Goal: Task Accomplishment & Management: Use online tool/utility

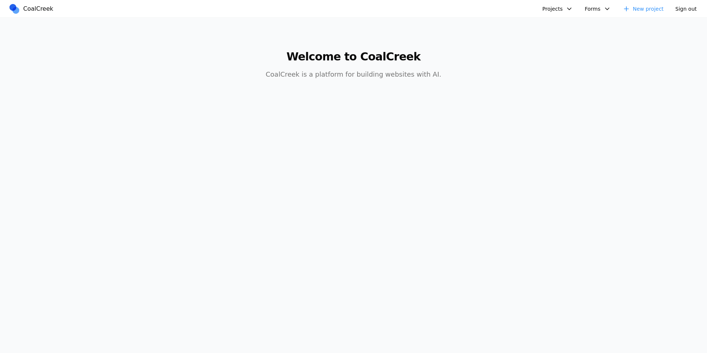
click at [555, 12] on button "Projects" at bounding box center [557, 8] width 39 height 11
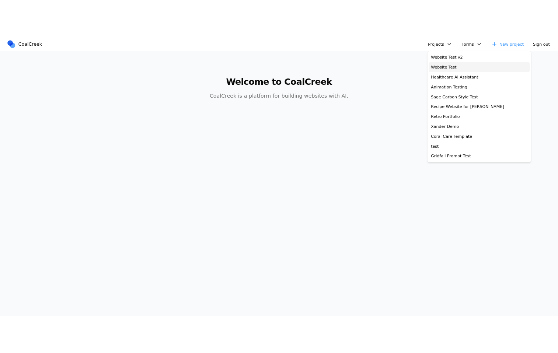
scroll to position [247, 0]
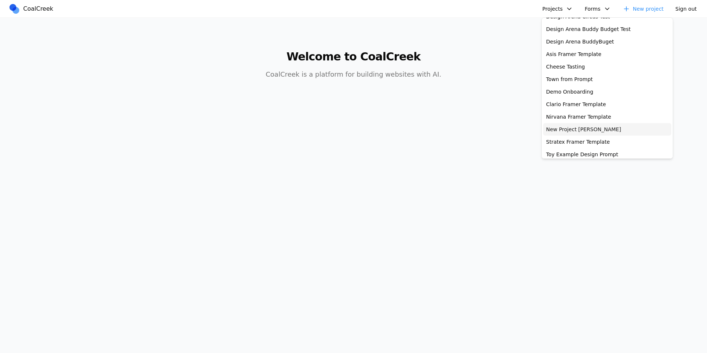
click at [588, 127] on link "New Project [PERSON_NAME]" at bounding box center [608, 129] width 128 height 13
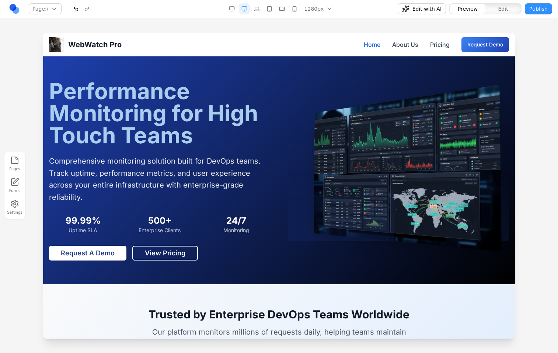
click at [542, 53] on div at bounding box center [279, 193] width 558 height 320
click at [531, 50] on div at bounding box center [279, 193] width 558 height 320
click at [17, 12] on link at bounding box center [14, 8] width 11 height 11
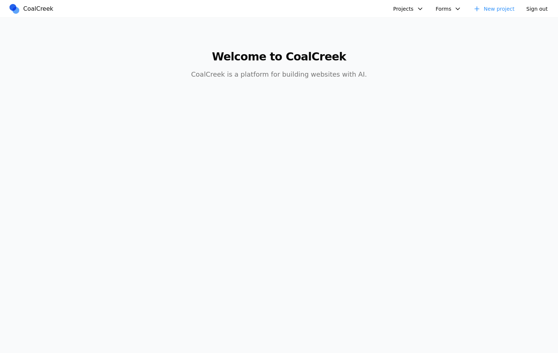
click at [402, 8] on button "Projects" at bounding box center [408, 8] width 39 height 11
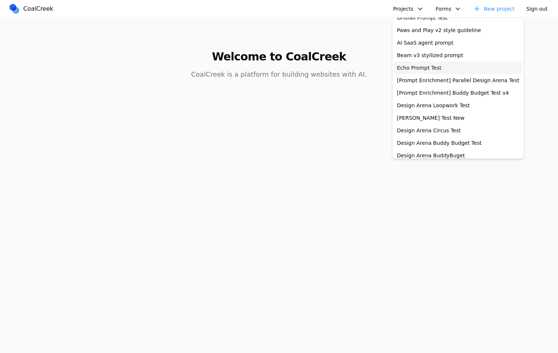
scroll to position [140, 0]
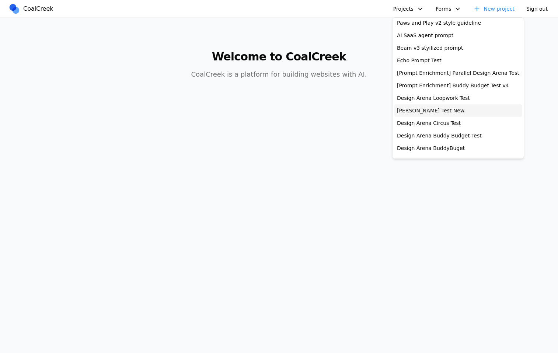
click at [426, 111] on link "Allen Test New" at bounding box center [458, 110] width 128 height 13
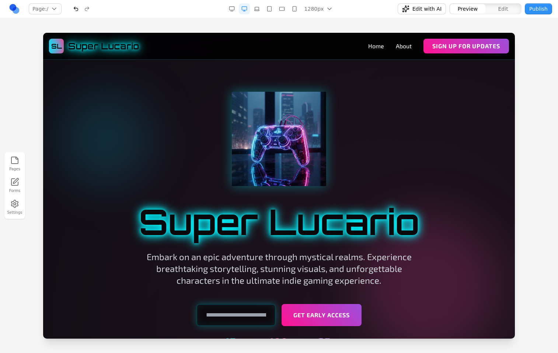
click at [531, 80] on div at bounding box center [279, 193] width 558 height 320
click at [19, 7] on div "Page: / / /about Manage pages" at bounding box center [97, 9] width 177 height 12
click at [18, 8] on link at bounding box center [14, 8] width 11 height 11
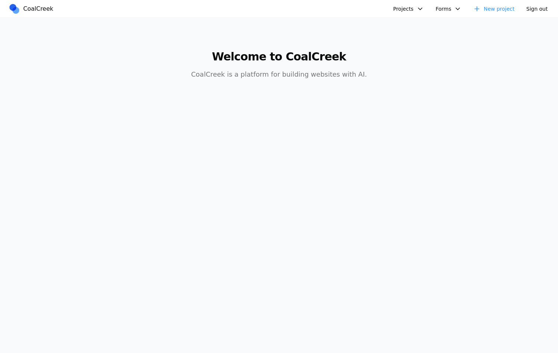
click at [414, 8] on button "Projects" at bounding box center [408, 8] width 39 height 11
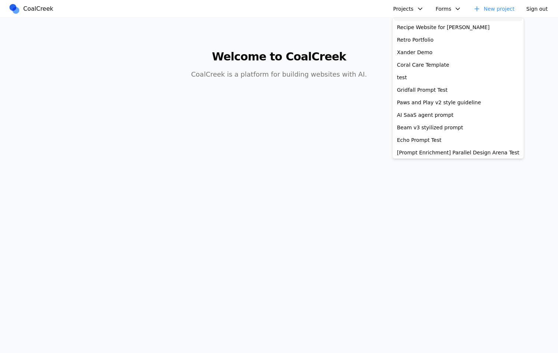
scroll to position [144, 0]
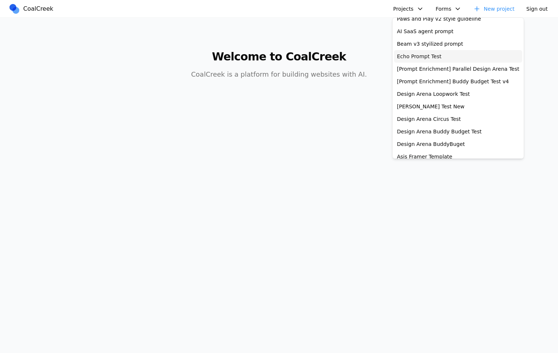
click at [437, 59] on link "Echo Prompt Test" at bounding box center [458, 56] width 128 height 13
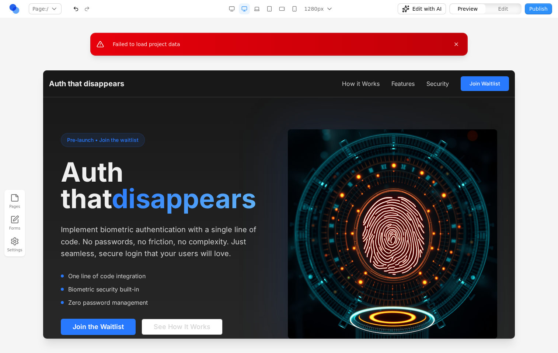
click at [17, 8] on link at bounding box center [14, 8] width 11 height 11
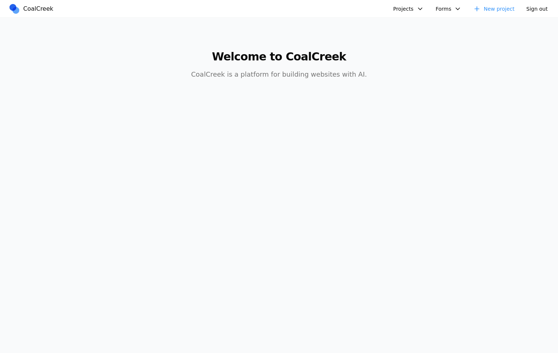
click at [413, 8] on button "Projects" at bounding box center [408, 8] width 39 height 11
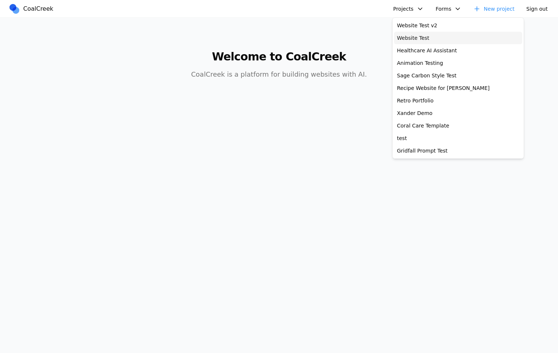
click at [437, 40] on link "Website Test" at bounding box center [458, 38] width 128 height 13
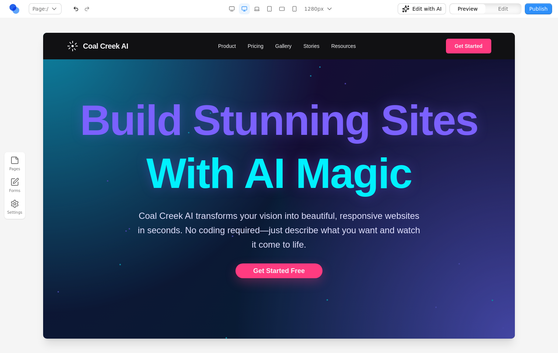
click at [546, 57] on div at bounding box center [279, 193] width 558 height 320
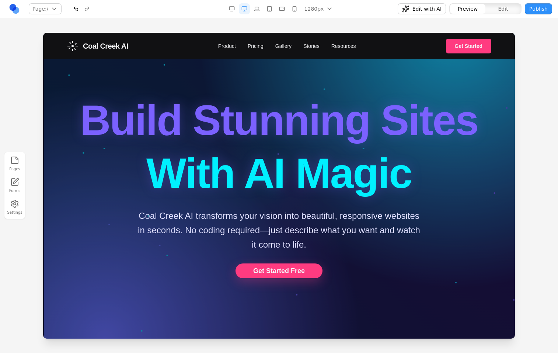
click at [281, 23] on div "Pages Forms Settings" at bounding box center [279, 185] width 558 height 335
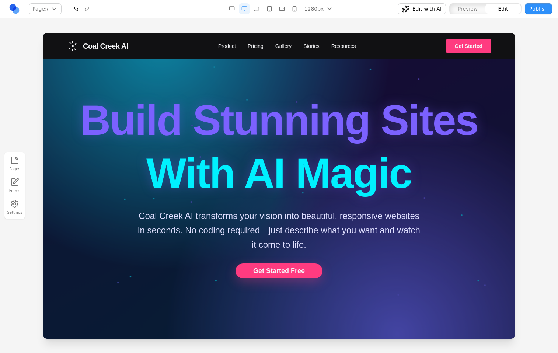
click at [120, 20] on div "Pages Forms Settings" at bounding box center [279, 185] width 558 height 335
click at [13, 9] on link at bounding box center [14, 8] width 11 height 11
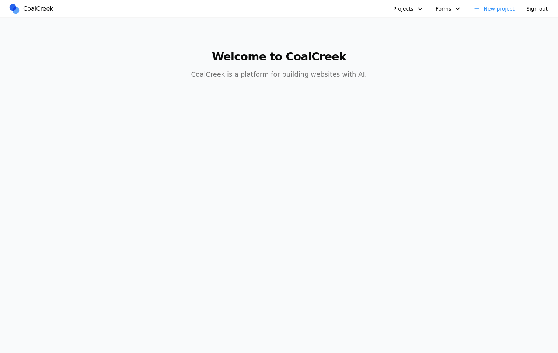
click at [414, 8] on button "Projects" at bounding box center [408, 8] width 39 height 11
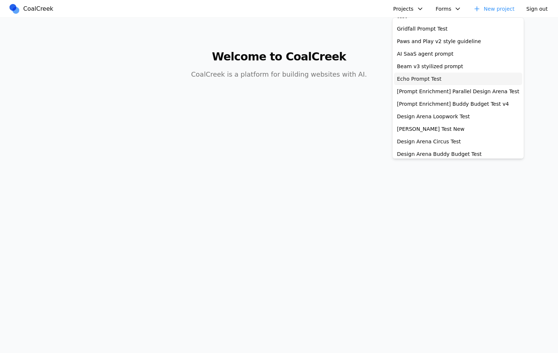
scroll to position [165, 0]
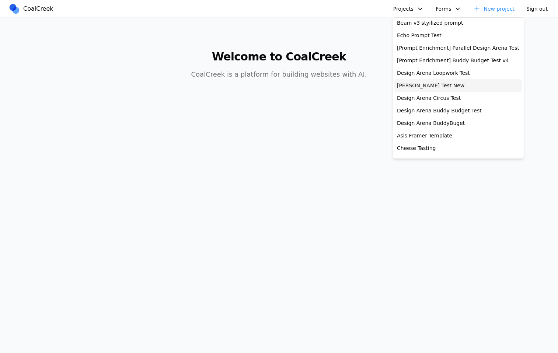
click at [431, 87] on link "[PERSON_NAME] Test New" at bounding box center [458, 85] width 128 height 13
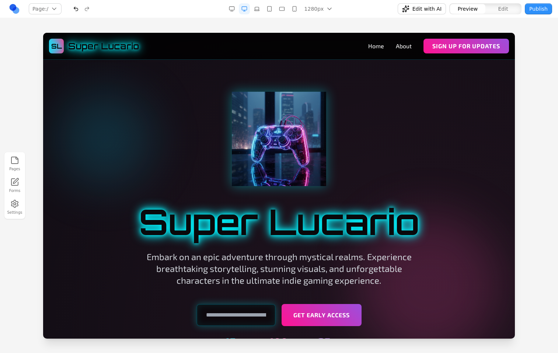
click at [527, 50] on div at bounding box center [279, 193] width 558 height 320
drag, startPoint x: 368, startPoint y: 47, endPoint x: 402, endPoint y: 47, distance: 34.3
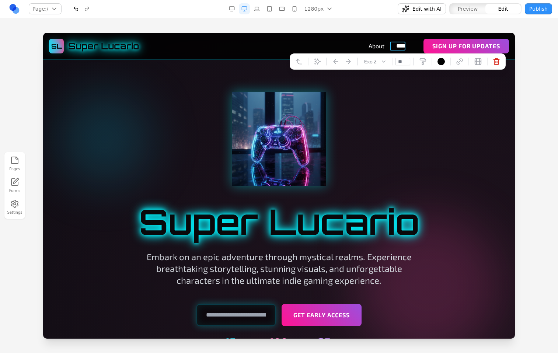
click at [528, 49] on div at bounding box center [279, 193] width 558 height 320
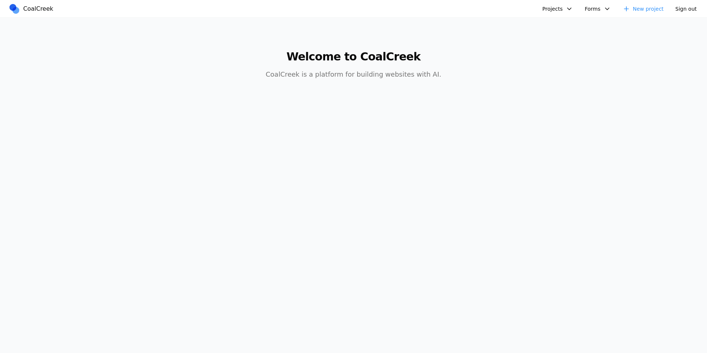
click at [558, 7] on button "Projects" at bounding box center [557, 8] width 39 height 11
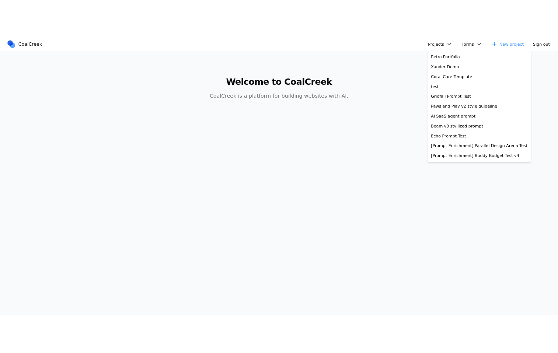
scroll to position [155, 0]
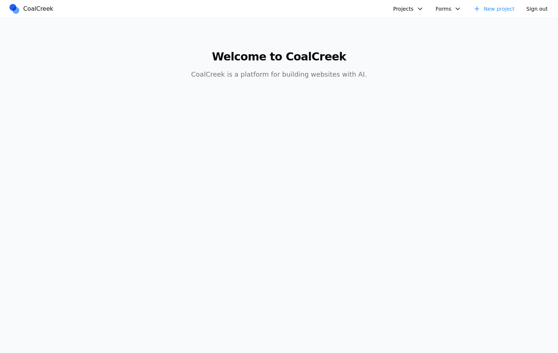
click at [408, 11] on button "Projects" at bounding box center [408, 8] width 39 height 11
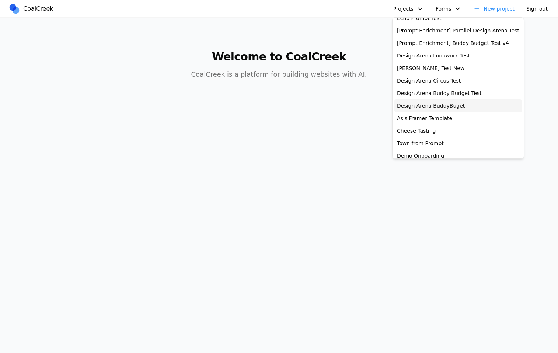
scroll to position [175, 0]
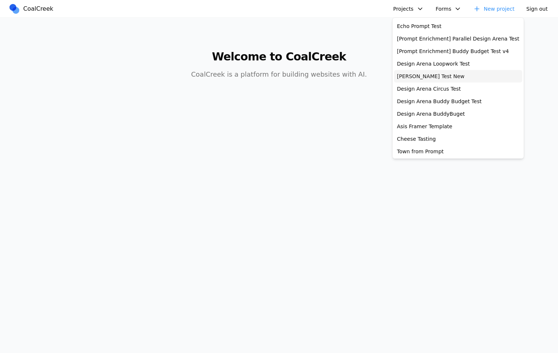
click at [431, 77] on link "[PERSON_NAME] Test New" at bounding box center [458, 76] width 128 height 13
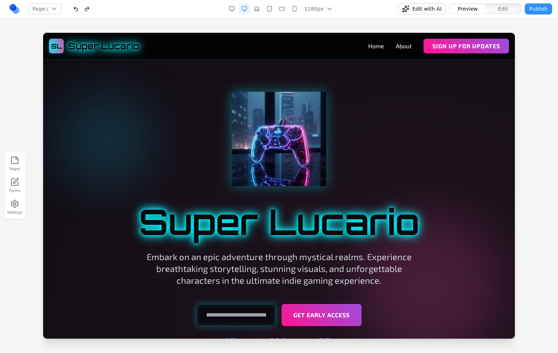
click at [539, 67] on div at bounding box center [279, 193] width 558 height 320
drag, startPoint x: 370, startPoint y: 49, endPoint x: 399, endPoint y: 50, distance: 29.5
click at [412, 125] on div at bounding box center [279, 139] width 424 height 94
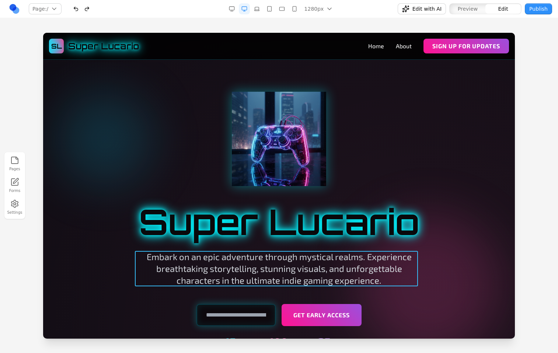
click at [370, 278] on p "Embark on an epic adventure through mystical realms. Experience breathtaking st…" at bounding box center [278, 268] width 283 height 35
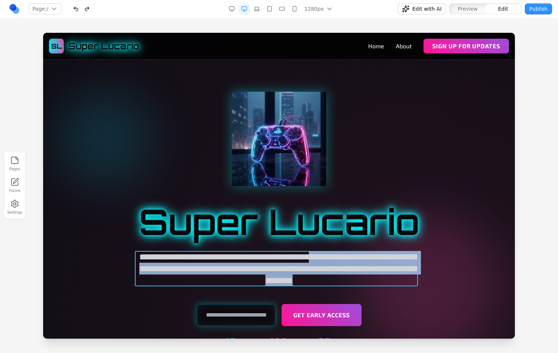
drag, startPoint x: 382, startPoint y: 281, endPoint x: 360, endPoint y: 261, distance: 29.7
click at [360, 261] on p "**********" at bounding box center [278, 268] width 283 height 35
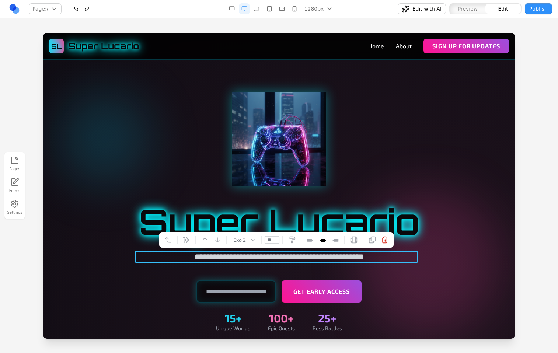
click at [451, 148] on div at bounding box center [279, 139] width 424 height 94
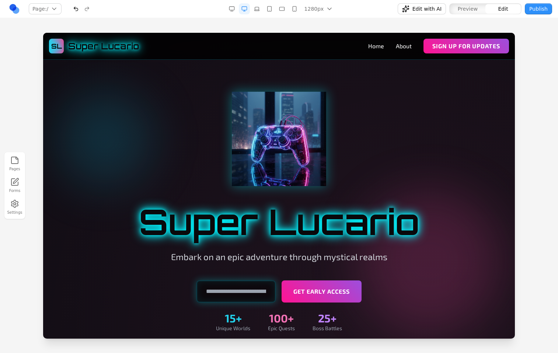
click at [332, 24] on div "Pages Forms Settings" at bounding box center [279, 185] width 558 height 335
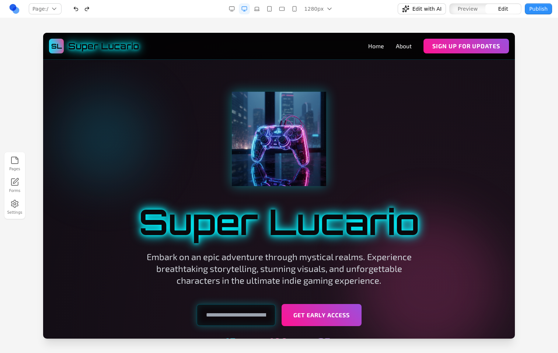
click at [344, 21] on div "Pages Forms Settings" at bounding box center [279, 185] width 558 height 335
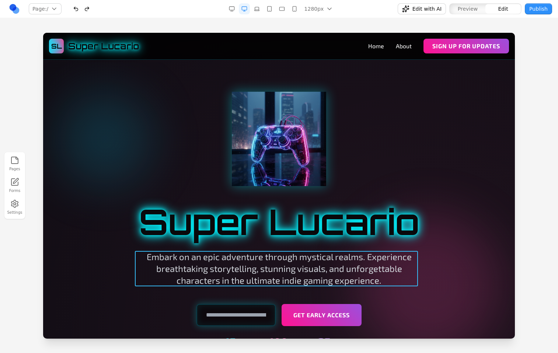
click at [376, 277] on p "Embark on an epic adventure through mystical realms. Experience breathtaking st…" at bounding box center [278, 268] width 283 height 35
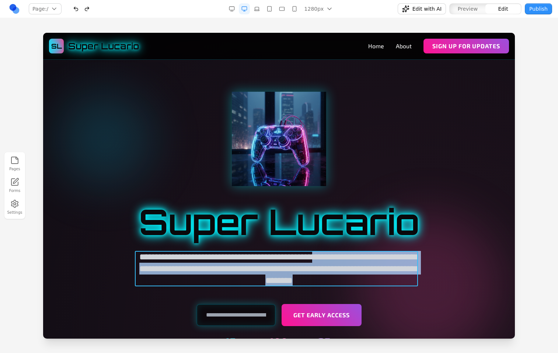
drag, startPoint x: 381, startPoint y: 281, endPoint x: 363, endPoint y: 262, distance: 26.6
click at [361, 261] on p "**********" at bounding box center [278, 268] width 283 height 35
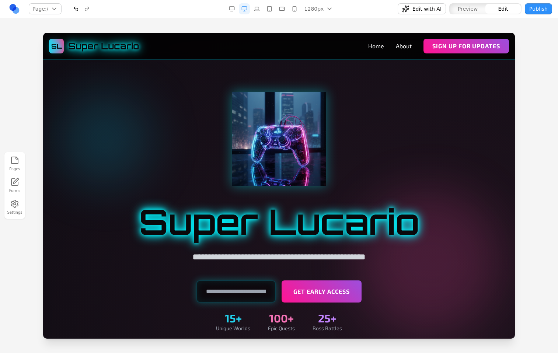
click at [403, 165] on div at bounding box center [279, 139] width 424 height 94
click at [420, 21] on div "Pages Forms Settings" at bounding box center [279, 185] width 558 height 335
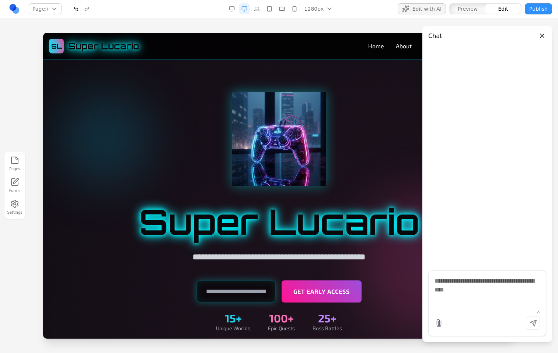
click at [482, 283] on textarea at bounding box center [486, 295] width 105 height 37
type textarea "**********"
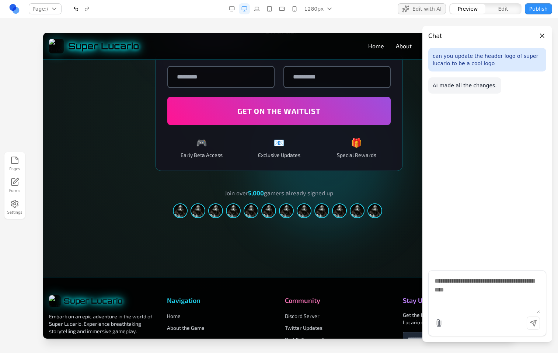
scroll to position [1219, 0]
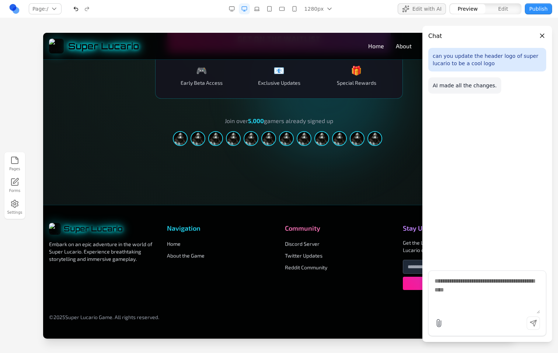
click at [464, 282] on textarea at bounding box center [486, 295] width 105 height 37
type textarea "**********"
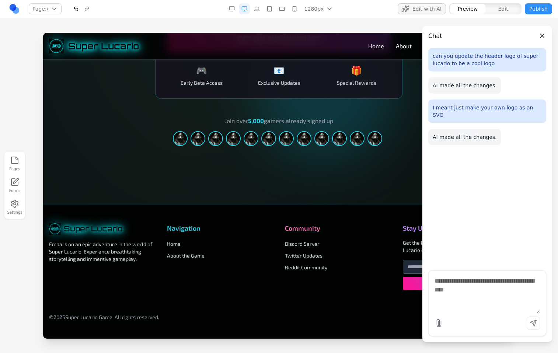
click at [538, 36] on button "Close panel" at bounding box center [542, 36] width 8 height 8
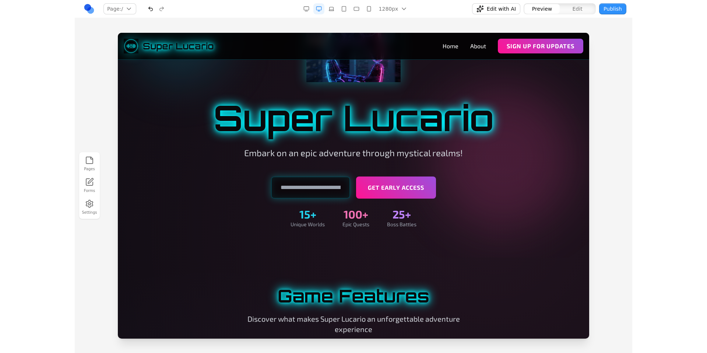
scroll to position [0, 0]
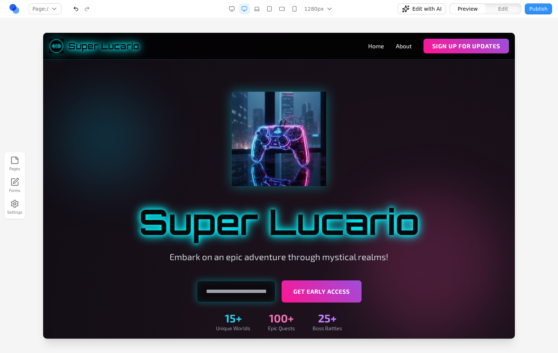
click at [440, 23] on div "Pages Forms Settings" at bounding box center [279, 185] width 558 height 335
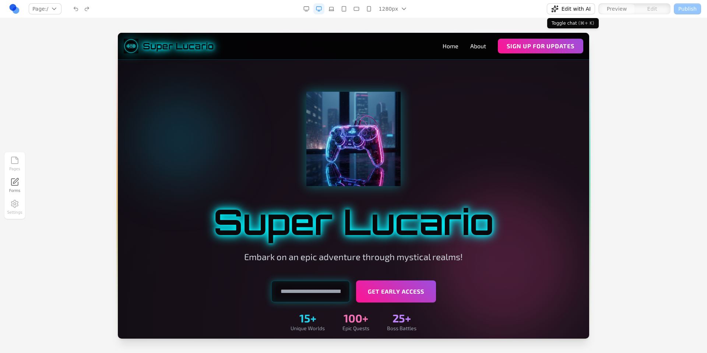
click at [572, 8] on span "Edit with AI" at bounding box center [576, 8] width 29 height 7
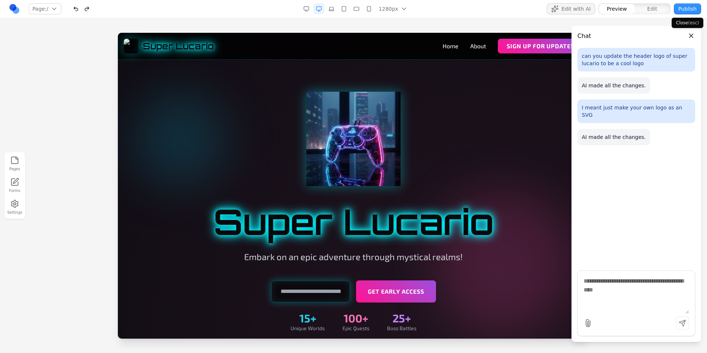
click at [691, 36] on button "Close panel" at bounding box center [692, 36] width 8 height 8
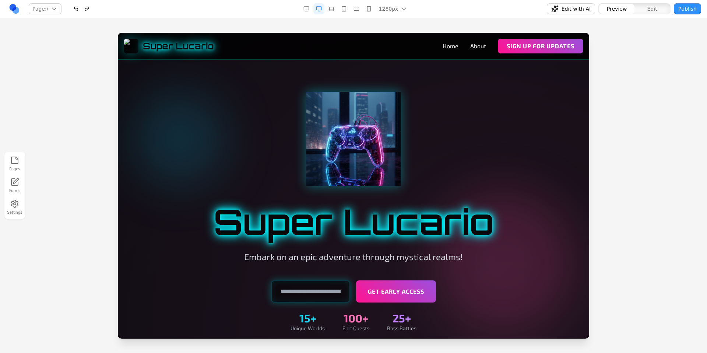
click at [592, 27] on div "Pages Forms Settings" at bounding box center [353, 185] width 707 height 335
click at [50, 11] on button "Page: /" at bounding box center [45, 8] width 33 height 11
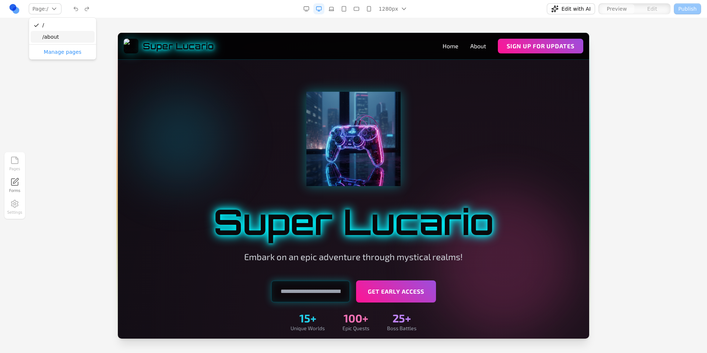
click at [49, 39] on div "/about" at bounding box center [63, 37] width 64 height 12
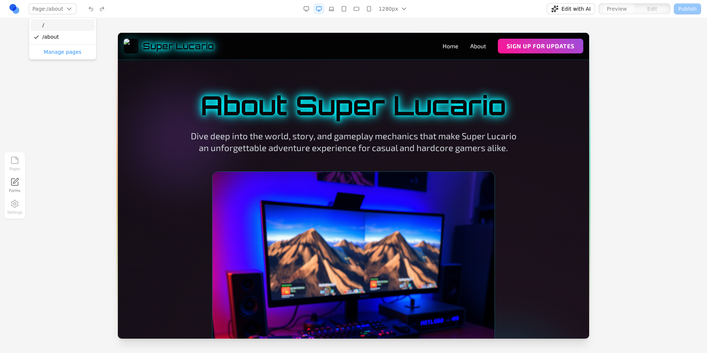
click at [50, 28] on div "/" at bounding box center [63, 25] width 64 height 12
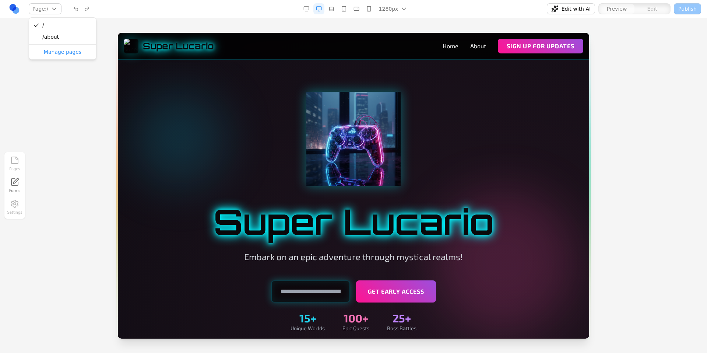
click at [117, 20] on div "Pages Forms Settings" at bounding box center [353, 185] width 707 height 335
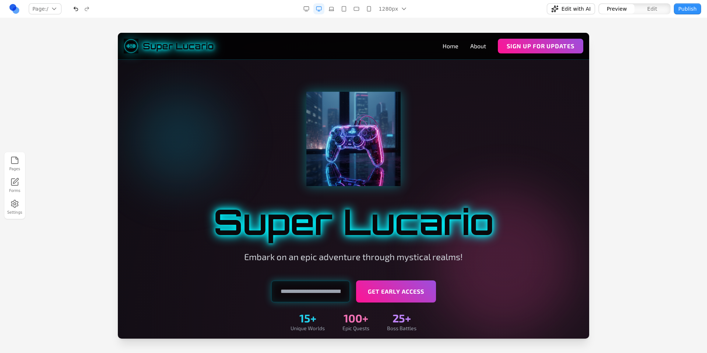
click at [440, 10] on div "1280px 1536px 1280px 1024px 768px 480px 375px" at bounding box center [355, 8] width 227 height 11
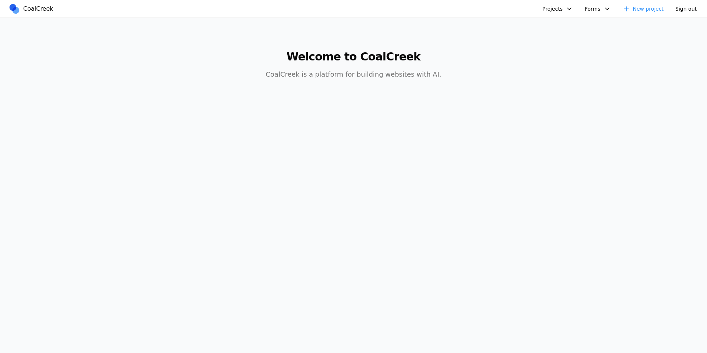
click at [572, 4] on button "Projects" at bounding box center [557, 8] width 39 height 11
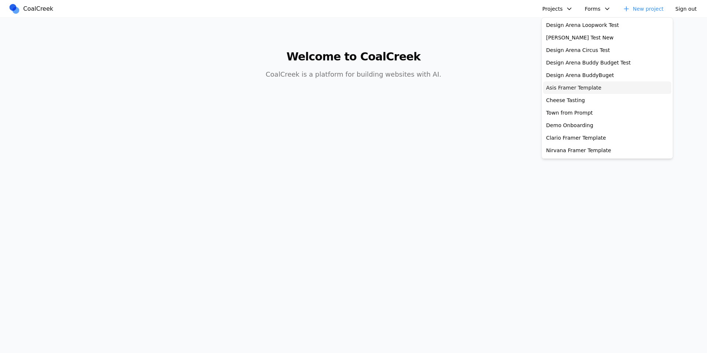
scroll to position [208, 0]
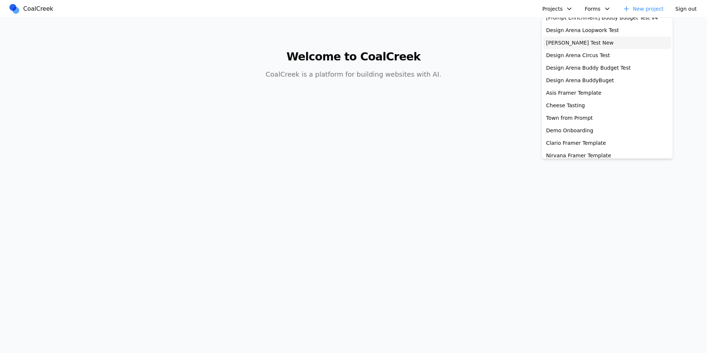
click at [577, 46] on link "Allen Test New" at bounding box center [608, 42] width 128 height 13
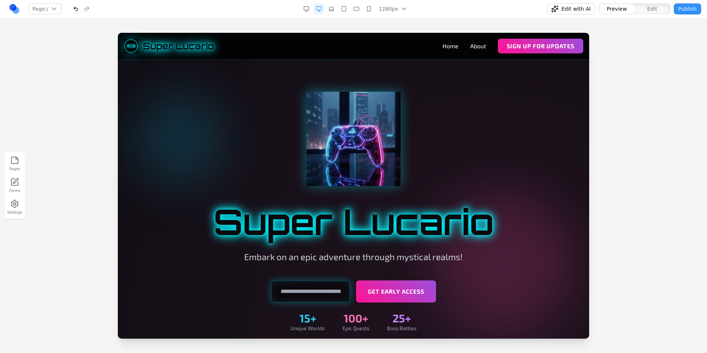
click at [465, 14] on div "1280px 1536px 1280px 1024px 768px 480px 375px" at bounding box center [355, 8] width 227 height 11
drag, startPoint x: 447, startPoint y: 45, endPoint x: 477, endPoint y: 46, distance: 29.5
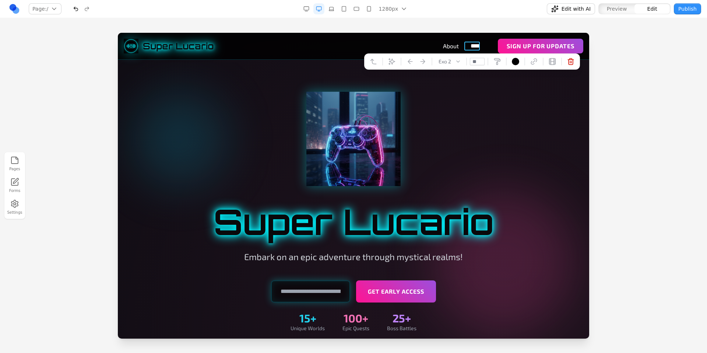
click at [481, 21] on div "Pages Forms Settings" at bounding box center [353, 185] width 707 height 335
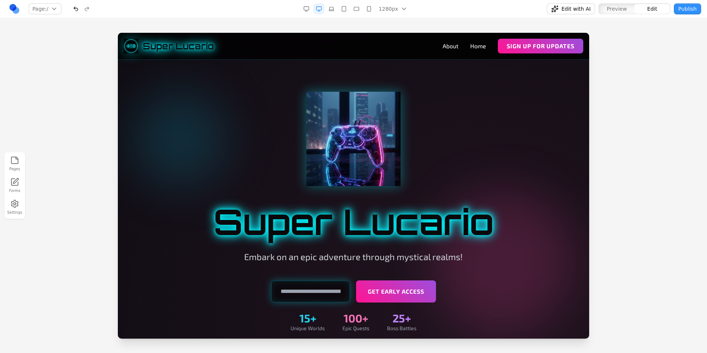
click at [480, 22] on div "Pages Forms Settings" at bounding box center [353, 185] width 707 height 335
click at [644, 34] on div at bounding box center [353, 193] width 707 height 320
click at [471, 18] on div "Pages Forms Settings" at bounding box center [353, 185] width 707 height 335
click at [391, 18] on div "Pages Forms Settings" at bounding box center [353, 185] width 707 height 335
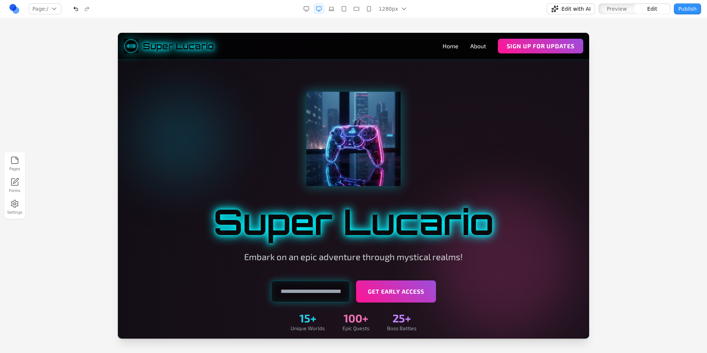
drag, startPoint x: 446, startPoint y: 47, endPoint x: 481, endPoint y: 48, distance: 35.0
click at [471, 25] on div "Pages Forms Settings" at bounding box center [353, 185] width 707 height 335
drag, startPoint x: 443, startPoint y: 47, endPoint x: 476, endPoint y: 46, distance: 32.8
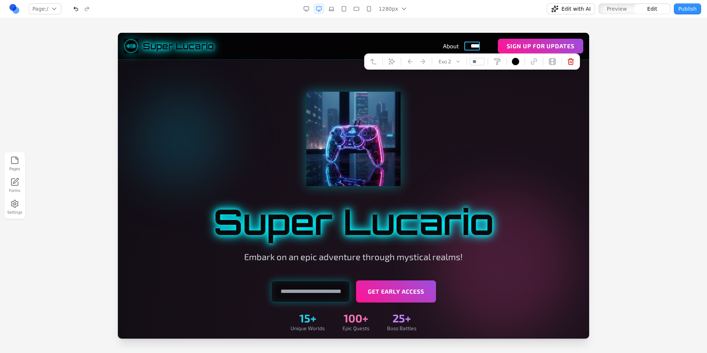
click at [471, 23] on div "Pages Forms Settings" at bounding box center [353, 185] width 707 height 335
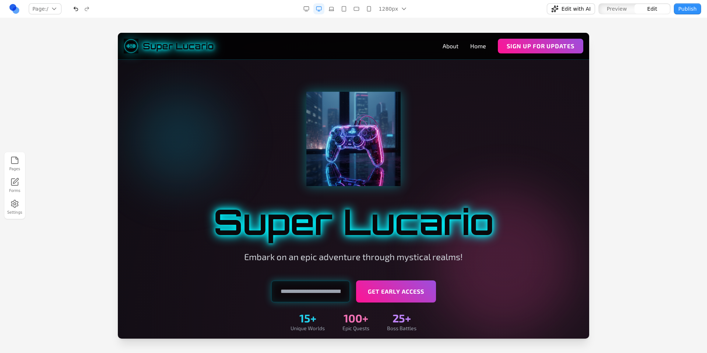
click at [489, 24] on div "Pages Forms Settings" at bounding box center [353, 185] width 707 height 335
click at [526, 99] on div at bounding box center [353, 139] width 424 height 94
click at [629, 44] on div at bounding box center [353, 193] width 707 height 320
click at [449, 20] on div "Pages Forms Settings" at bounding box center [353, 185] width 707 height 335
click at [498, 99] on div at bounding box center [353, 139] width 424 height 94
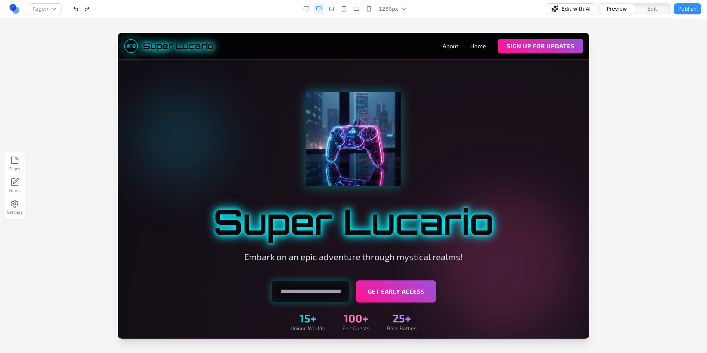
click at [486, 98] on div at bounding box center [353, 139] width 424 height 94
click at [461, 41] on nav "About Home Sign Up for Updates" at bounding box center [513, 46] width 141 height 15
click at [502, 104] on div at bounding box center [353, 139] width 424 height 94
click at [529, 98] on div at bounding box center [353, 139] width 424 height 94
click at [608, 74] on div at bounding box center [353, 193] width 707 height 320
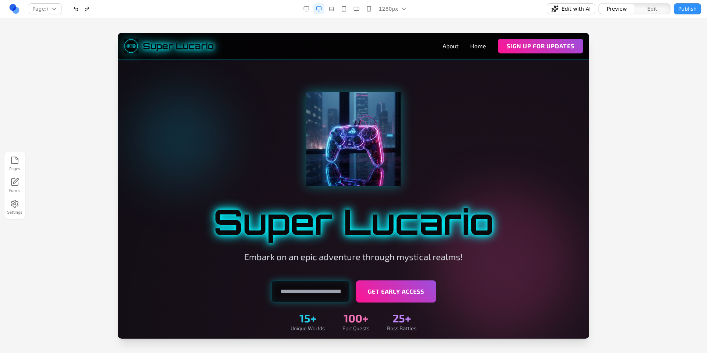
click at [542, 85] on div at bounding box center [354, 211] width 472 height 299
click at [470, 62] on div at bounding box center [354, 211] width 472 height 299
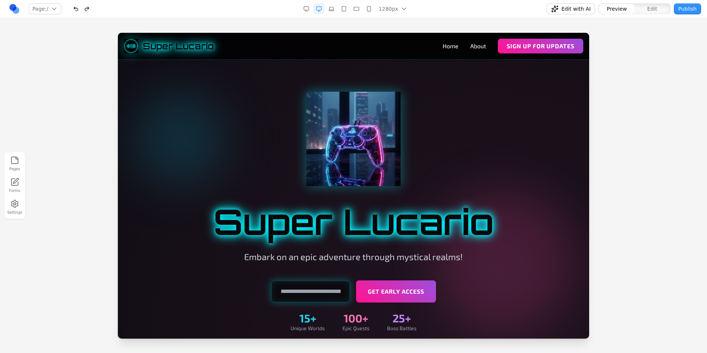
click at [460, 29] on div "Pages Forms Settings" at bounding box center [353, 185] width 707 height 335
click at [464, 134] on div at bounding box center [353, 139] width 424 height 94
click at [621, 49] on div at bounding box center [353, 193] width 707 height 320
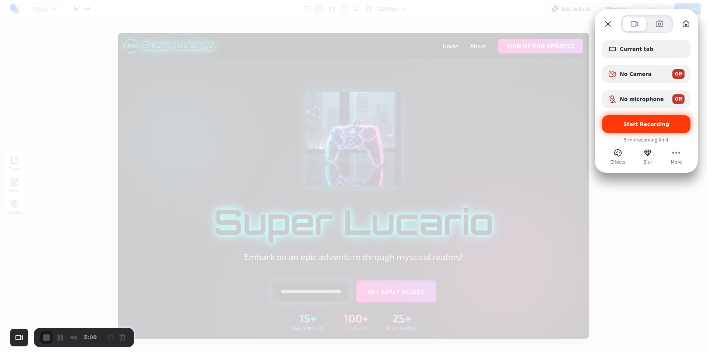
click at [631, 121] on span "Start Recording" at bounding box center [647, 124] width 46 height 6
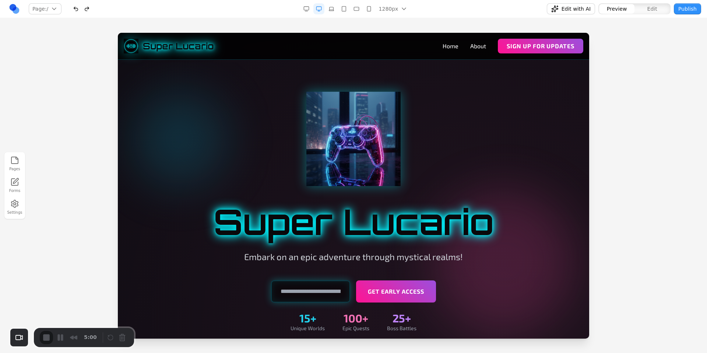
click at [448, 23] on div "Pages Forms Settings" at bounding box center [353, 185] width 707 height 335
drag, startPoint x: 443, startPoint y: 46, endPoint x: 482, endPoint y: 47, distance: 39.8
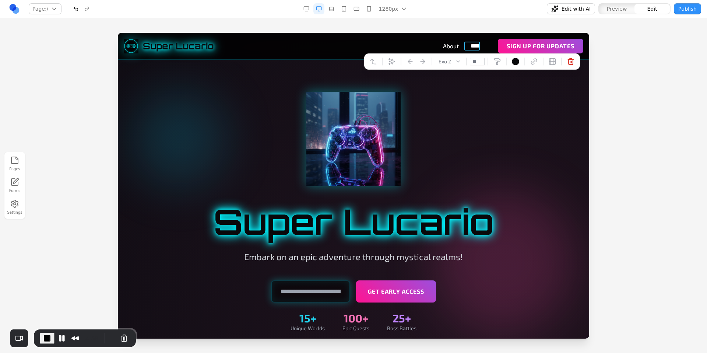
click at [468, 21] on div "Pages Forms Settings" at bounding box center [353, 185] width 707 height 335
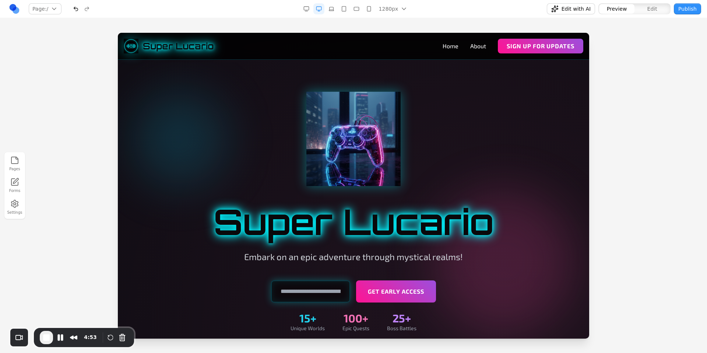
click at [450, 70] on div at bounding box center [354, 211] width 472 height 299
click at [47, 334] on span "End Recording" at bounding box center [46, 337] width 9 height 9
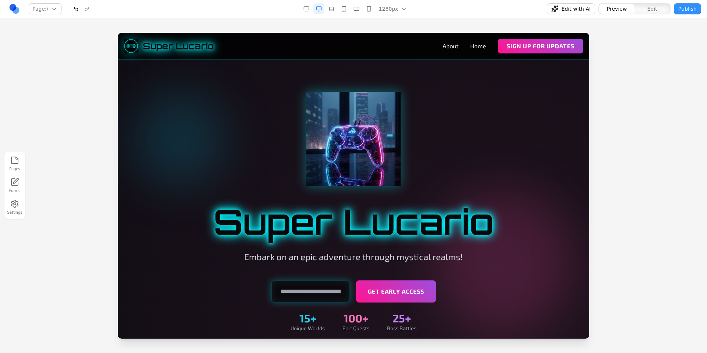
click at [632, 95] on div at bounding box center [353, 193] width 707 height 320
click at [633, 88] on div at bounding box center [353, 193] width 707 height 320
click at [412, 99] on div at bounding box center [353, 139] width 424 height 94
click at [445, 97] on div at bounding box center [353, 139] width 424 height 94
click at [448, 93] on div at bounding box center [353, 139] width 424 height 94
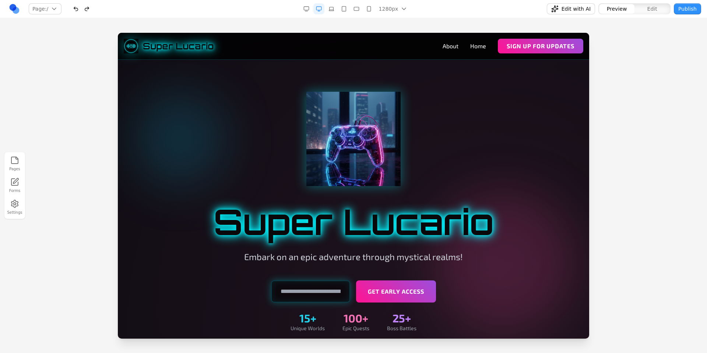
click at [451, 81] on div at bounding box center [354, 211] width 472 height 299
click at [451, 78] on div at bounding box center [354, 211] width 472 height 299
click at [450, 77] on div at bounding box center [354, 211] width 472 height 299
click at [451, 77] on div at bounding box center [354, 211] width 472 height 299
click at [452, 78] on div at bounding box center [354, 211] width 472 height 299
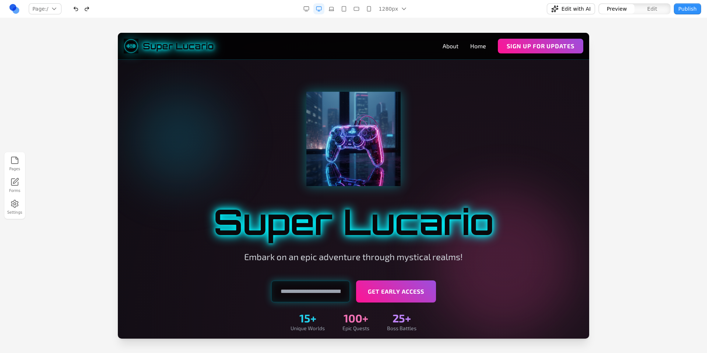
click at [452, 78] on div at bounding box center [354, 211] width 472 height 299
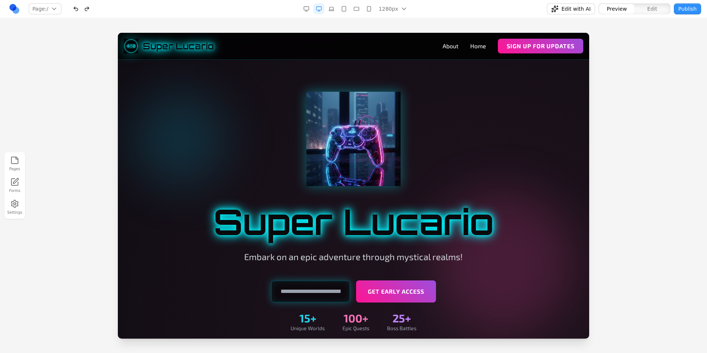
click at [451, 78] on div at bounding box center [354, 211] width 472 height 299
click at [451, 79] on div at bounding box center [354, 211] width 472 height 299
click at [636, 102] on div at bounding box center [353, 193] width 707 height 320
